Goal: Task Accomplishment & Management: Complete application form

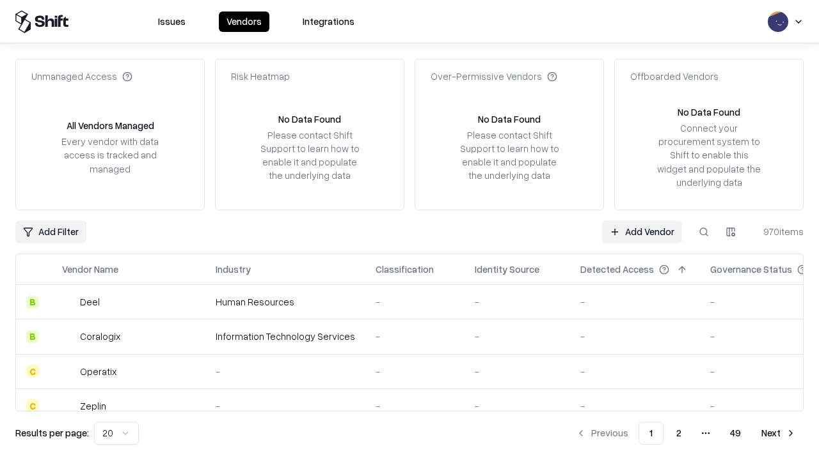
click at [641, 232] on link "Add Vendor" at bounding box center [642, 232] width 80 height 23
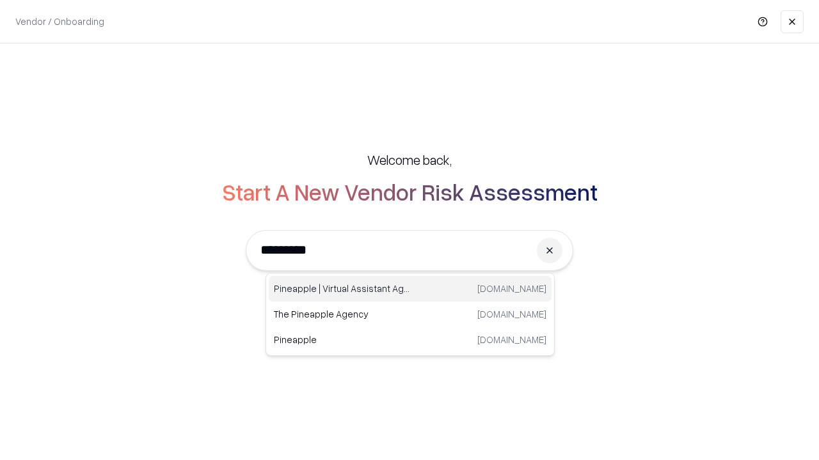
click at [410, 289] on div "Pineapple | Virtual Assistant Agency [DOMAIN_NAME]" at bounding box center [410, 289] width 283 height 26
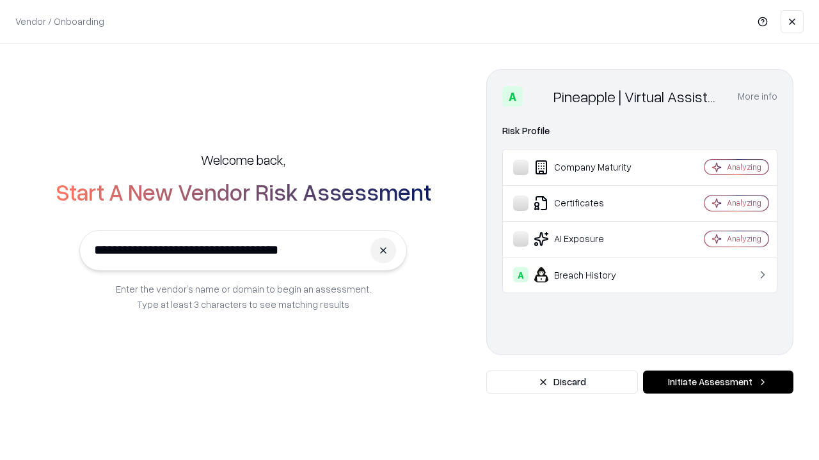
type input "**********"
click at [718, 382] on button "Initiate Assessment" at bounding box center [718, 382] width 150 height 23
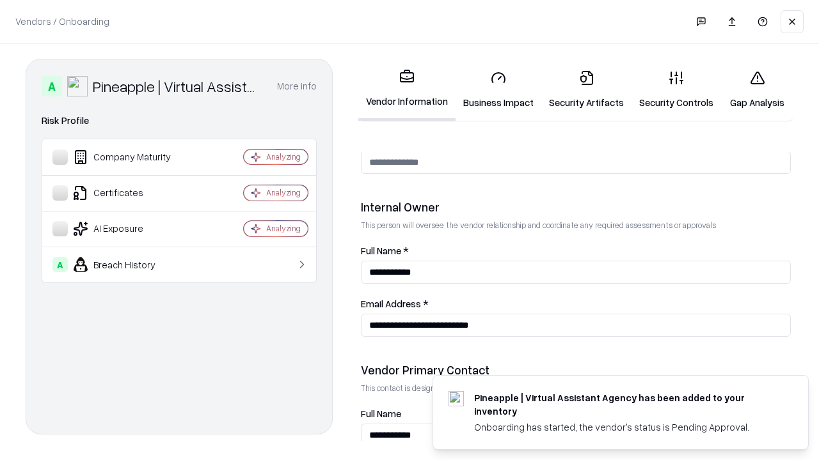
scroll to position [663, 0]
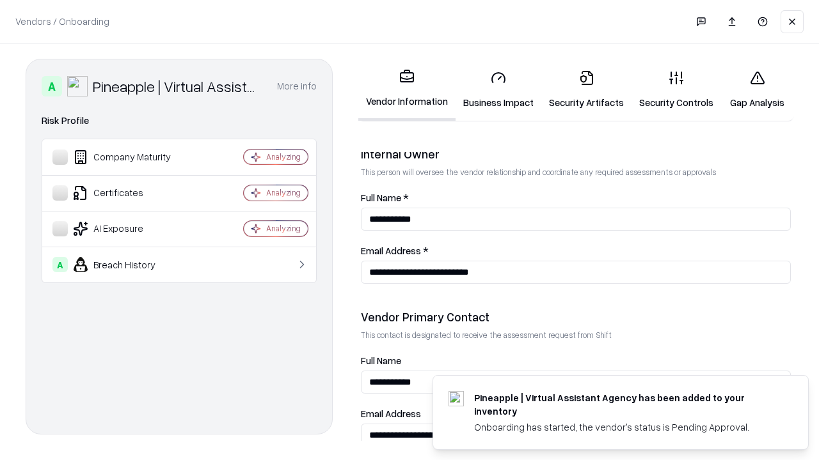
click at [586, 90] on link "Security Artifacts" at bounding box center [586, 89] width 90 height 59
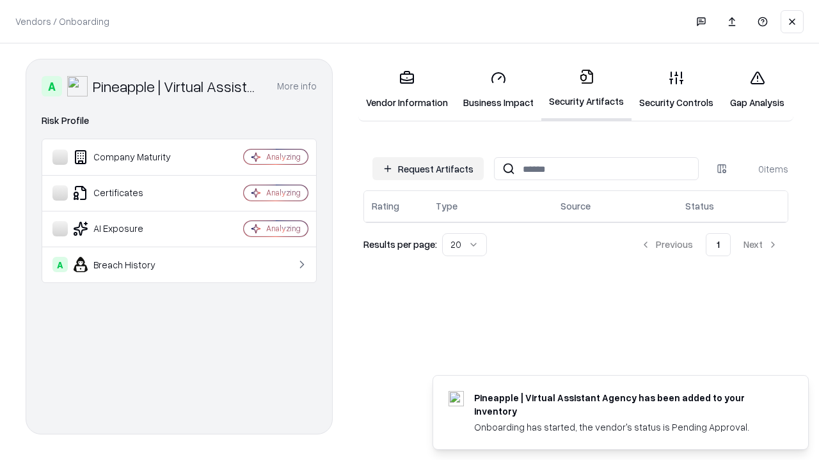
click at [428, 169] on button "Request Artifacts" at bounding box center [427, 168] width 111 height 23
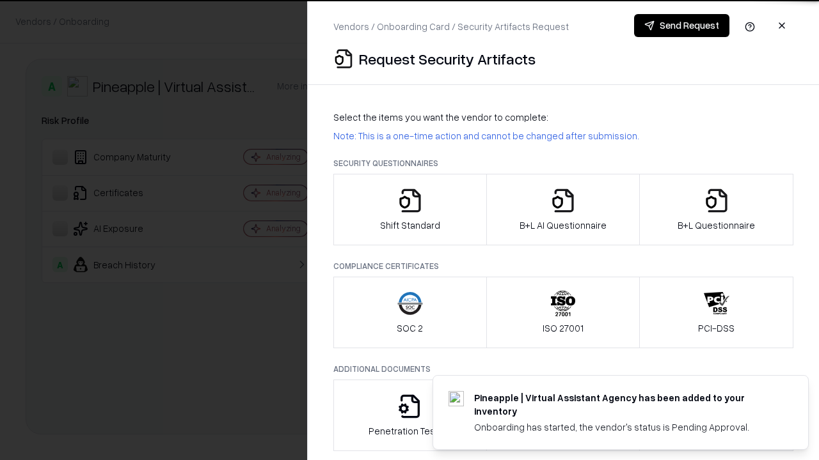
click at [716, 210] on icon "button" at bounding box center [717, 201] width 26 height 26
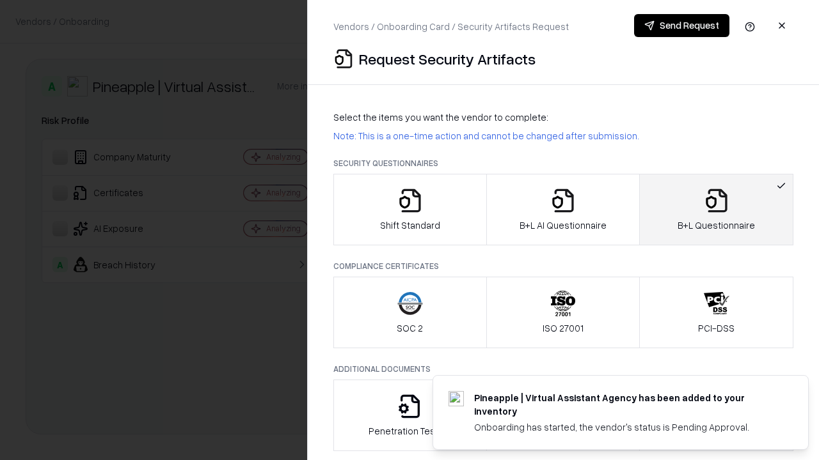
click at [562, 210] on icon "button" at bounding box center [563, 201] width 26 height 26
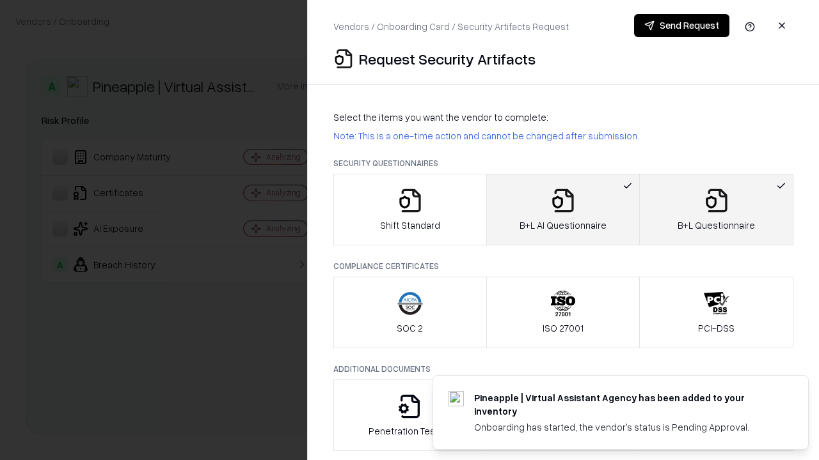
click at [681, 26] on button "Send Request" at bounding box center [681, 25] width 95 height 23
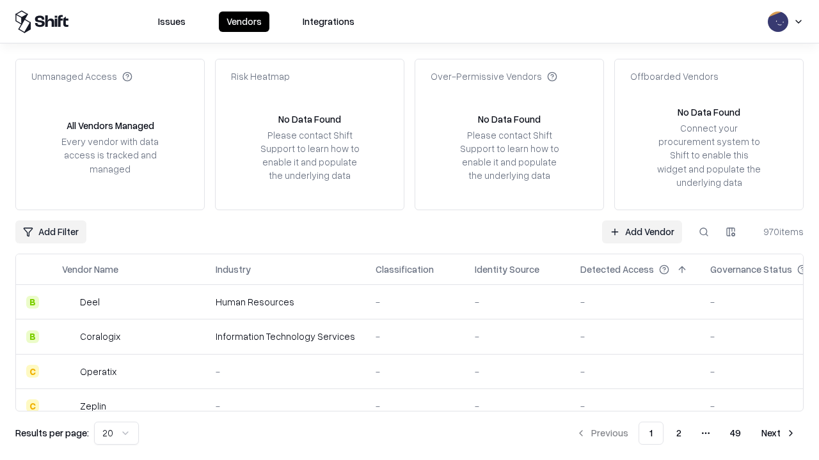
click at [704, 232] on button at bounding box center [703, 232] width 23 height 23
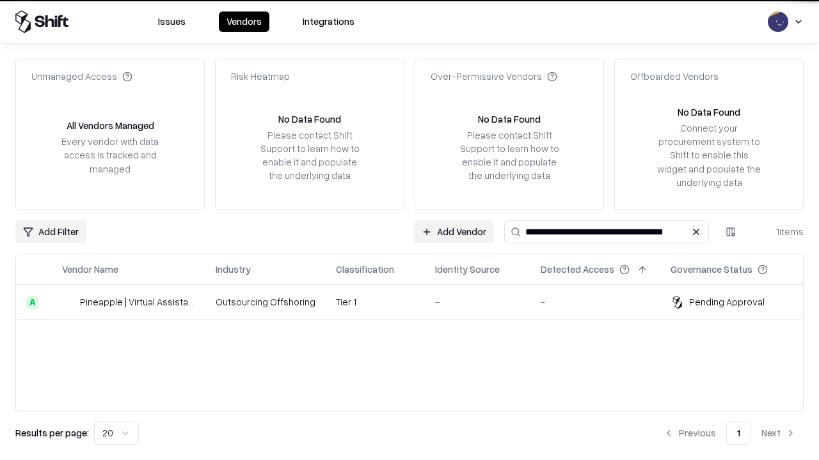
type input "**********"
click at [417, 302] on td "Tier 1" at bounding box center [375, 302] width 99 height 35
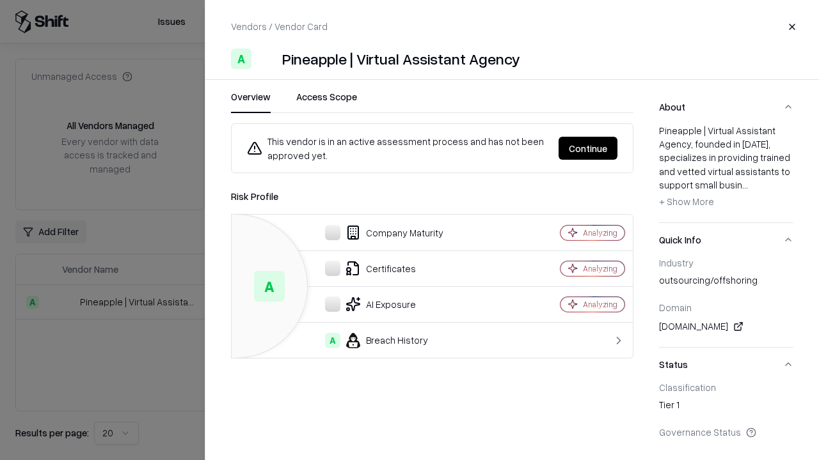
click at [588, 148] on button "Continue" at bounding box center [587, 148] width 59 height 23
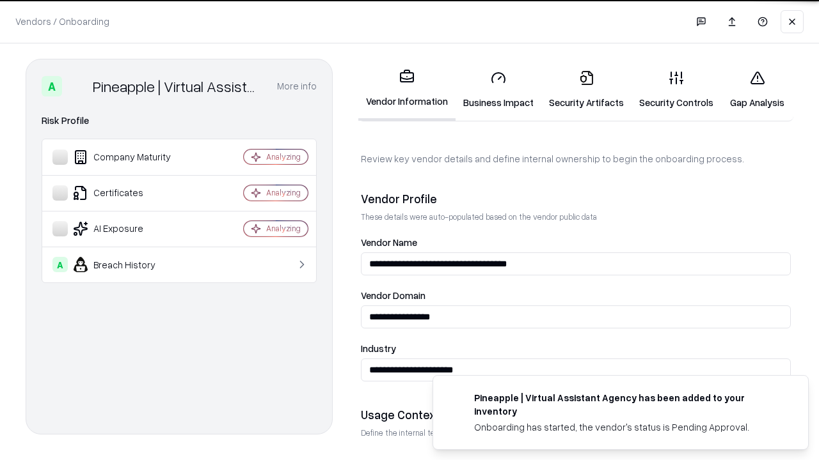
click at [586, 90] on link "Security Artifacts" at bounding box center [586, 89] width 90 height 59
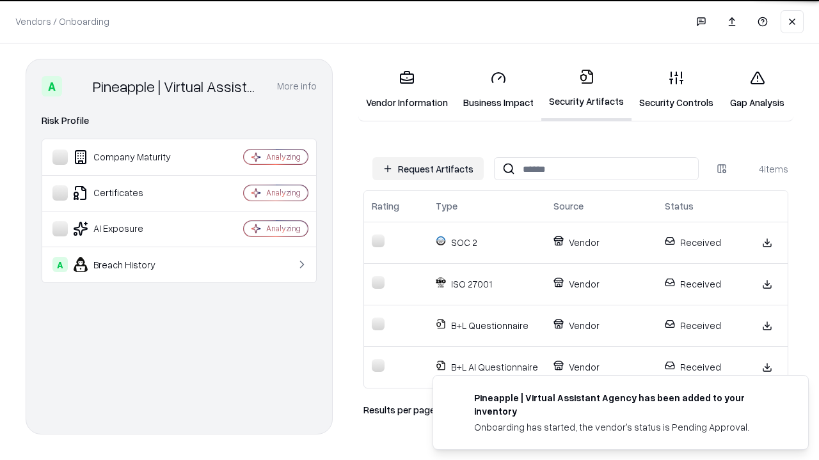
click at [757, 90] on link "Gap Analysis" at bounding box center [757, 89] width 72 height 59
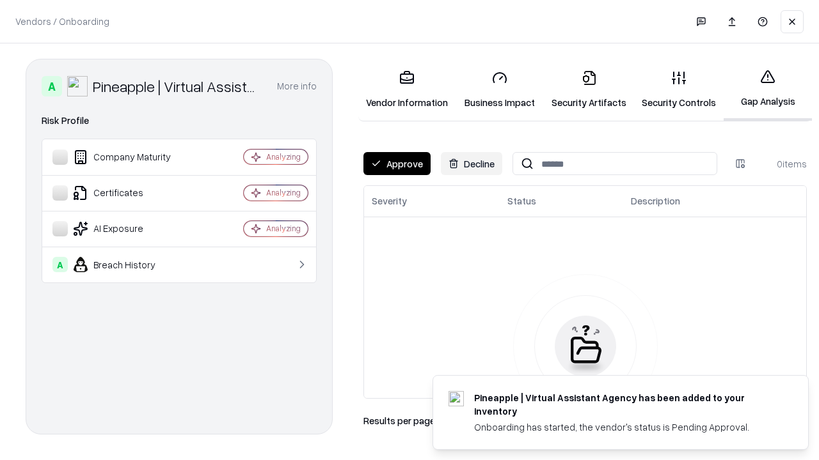
click at [397, 164] on button "Approve" at bounding box center [396, 163] width 67 height 23
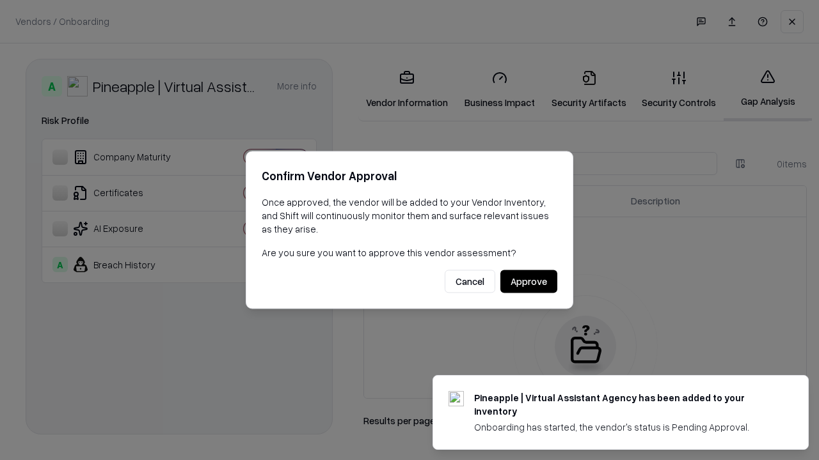
click at [528, 281] on button "Approve" at bounding box center [528, 282] width 57 height 23
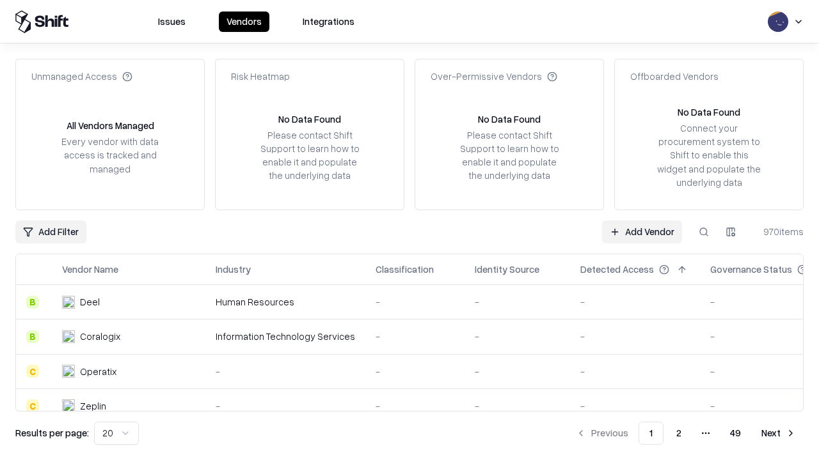
type input "**********"
click at [641, 232] on link "Add Vendor" at bounding box center [642, 232] width 80 height 23
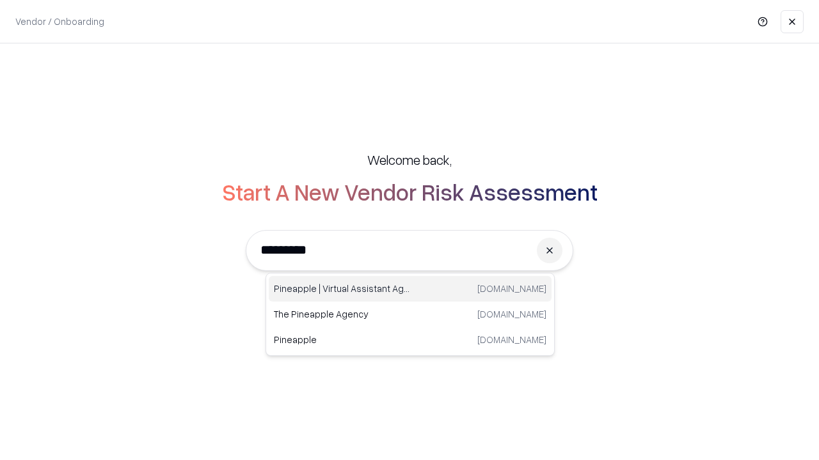
click at [410, 289] on div "Pineapple | Virtual Assistant Agency [DOMAIN_NAME]" at bounding box center [410, 289] width 283 height 26
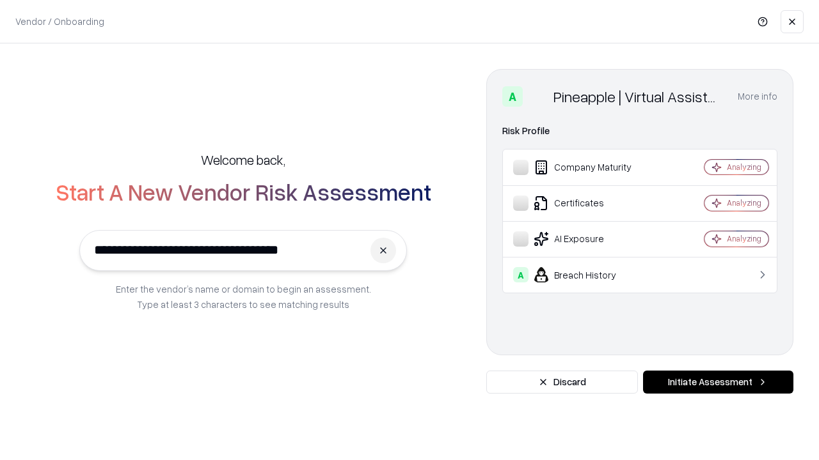
type input "**********"
click at [718, 382] on button "Initiate Assessment" at bounding box center [718, 382] width 150 height 23
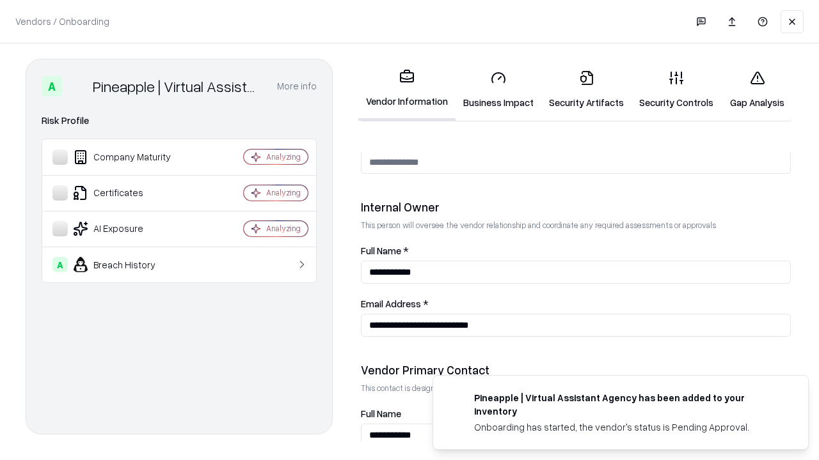
scroll to position [663, 0]
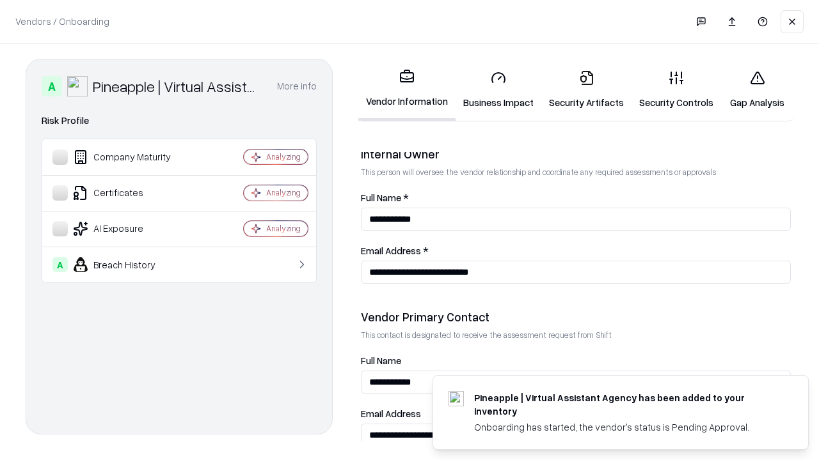
click at [757, 90] on link "Gap Analysis" at bounding box center [757, 89] width 72 height 59
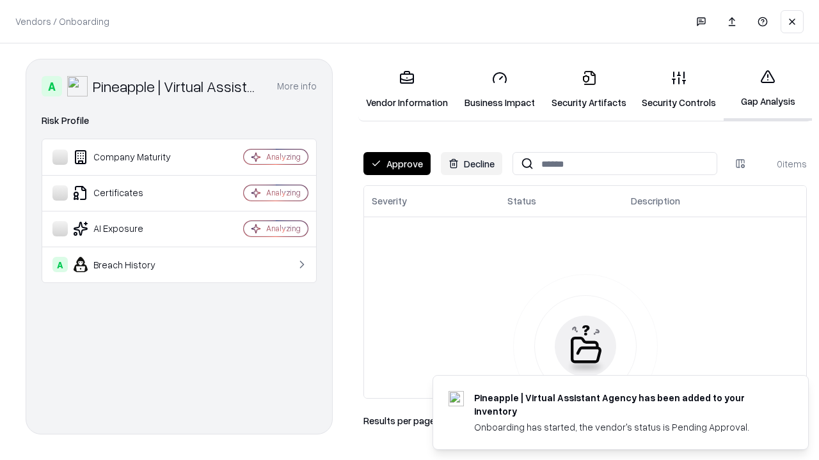
click at [397, 164] on button "Approve" at bounding box center [396, 163] width 67 height 23
